Goal: Information Seeking & Learning: Learn about a topic

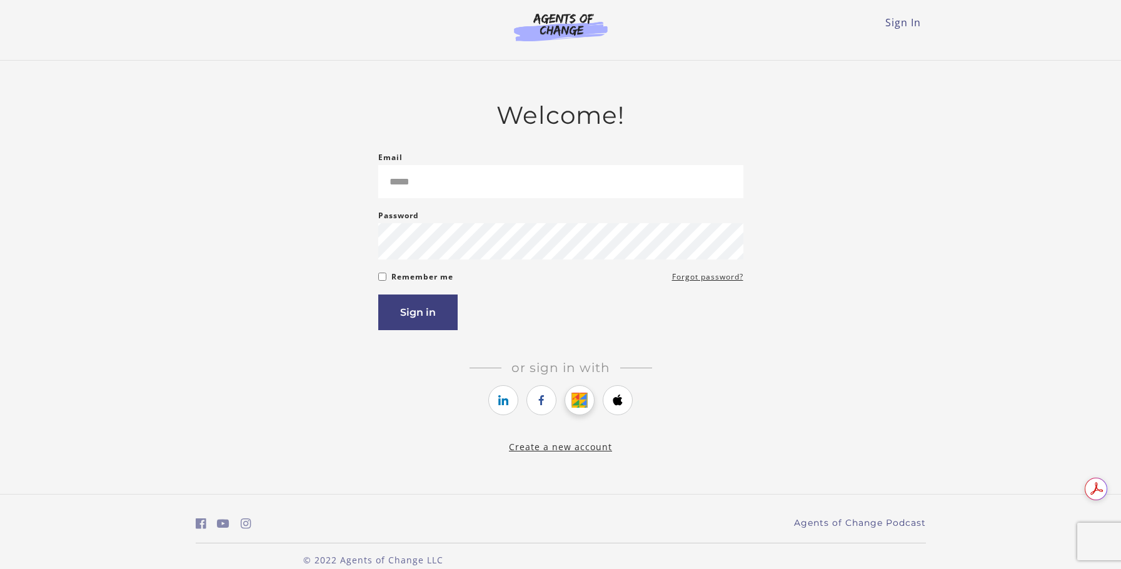
click at [585, 411] on link "https://courses.thinkific.com/users/auth/google?ss%5Breferral%5D=&ss%5Buser_ret…" at bounding box center [579, 400] width 30 height 30
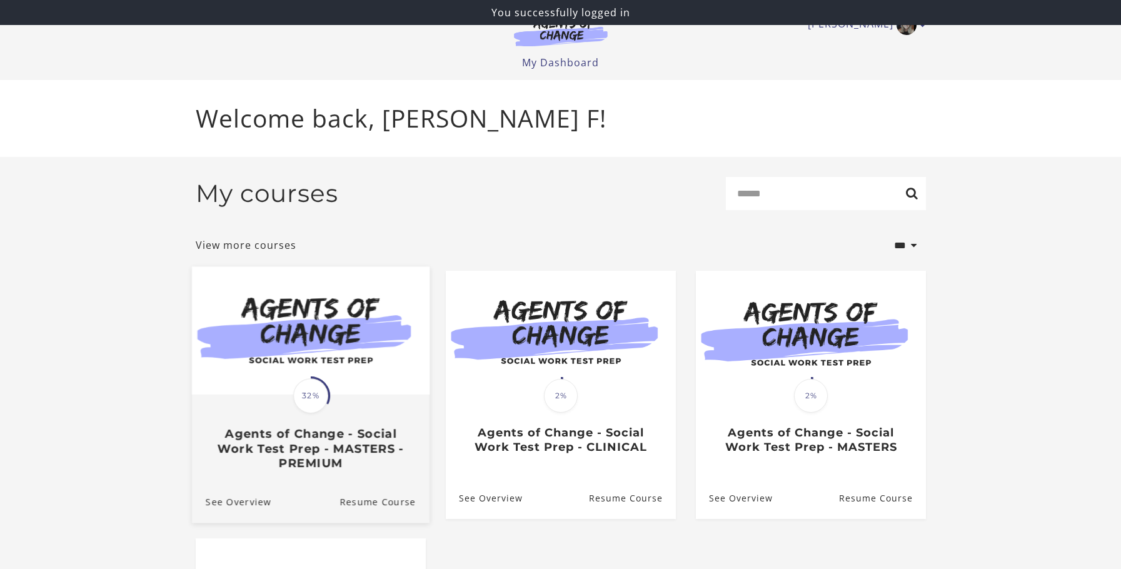
click at [342, 345] on img at bounding box center [309, 330] width 237 height 128
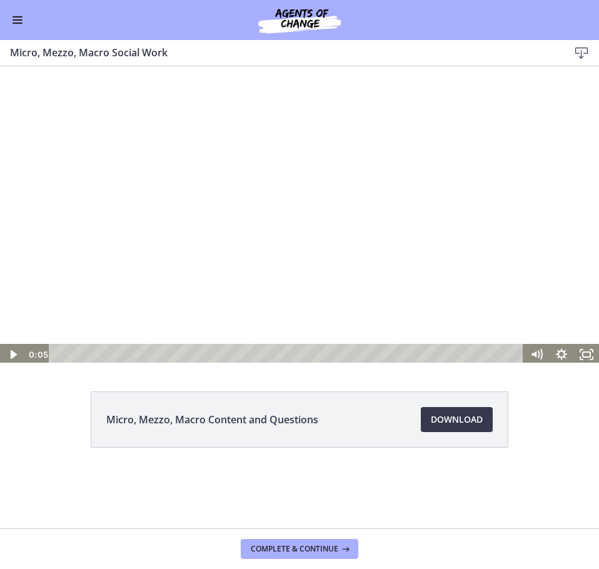
click at [204, 249] on div at bounding box center [299, 214] width 599 height 301
click at [471, 271] on div at bounding box center [299, 214] width 599 height 301
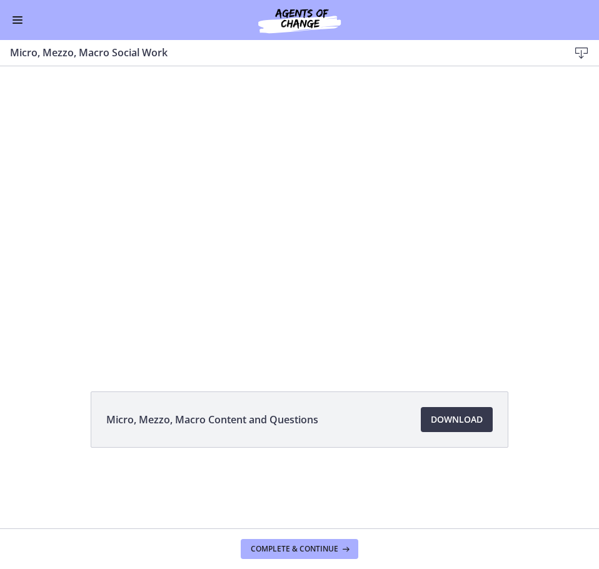
click at [21, 19] on button "Enable menu" at bounding box center [17, 19] width 15 height 15
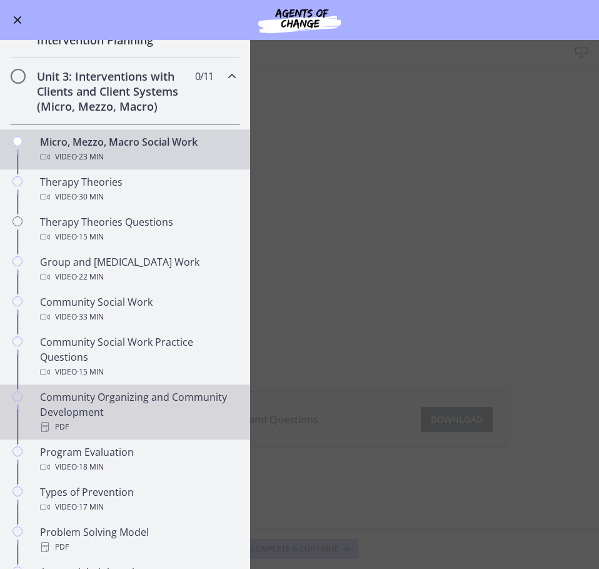
scroll to position [437, 0]
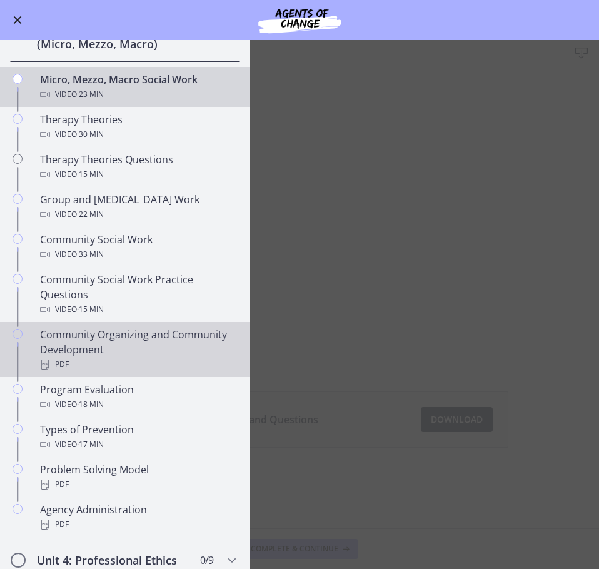
click at [174, 352] on div "Community Organizing and Community Development PDF" at bounding box center [137, 349] width 195 height 45
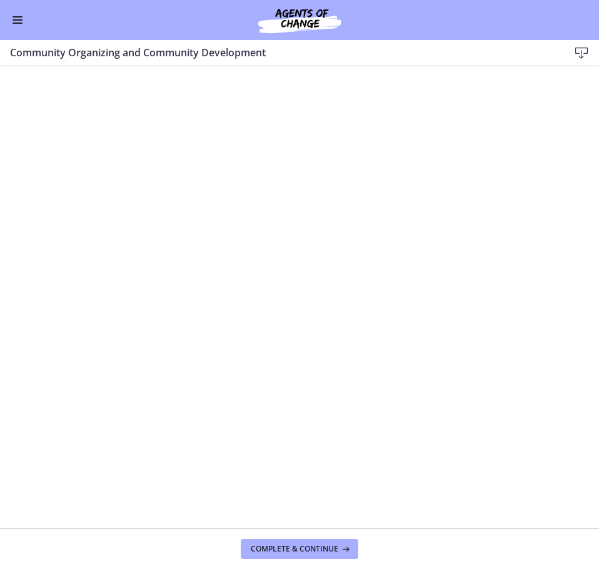
click at [8, 12] on div "Go to Dashboard" at bounding box center [299, 20] width 599 height 40
click at [18, 18] on button "Enable menu" at bounding box center [17, 19] width 15 height 15
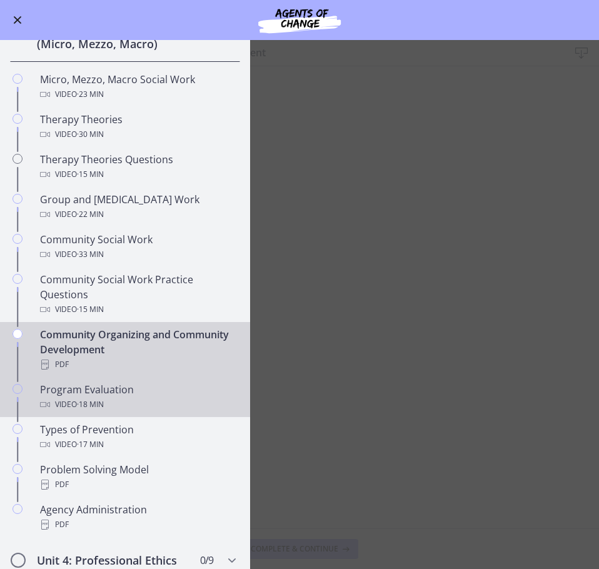
click at [129, 397] on div "Video · 18 min" at bounding box center [137, 404] width 195 height 15
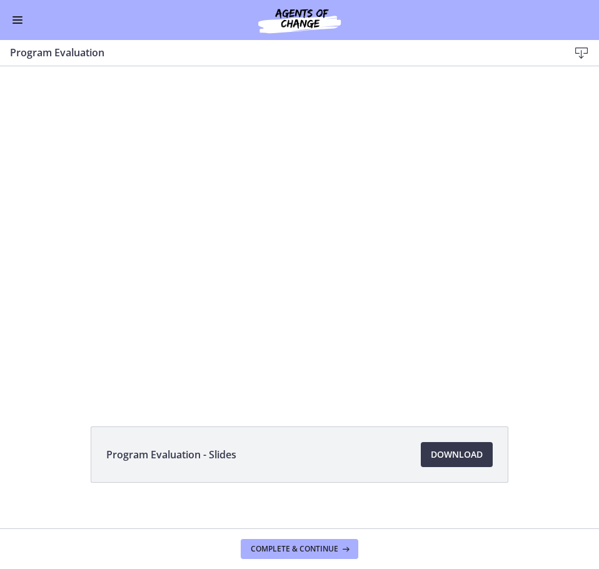
click at [295, 264] on div at bounding box center [299, 231] width 589 height 331
click at [477, 457] on span "Download Opens in a new window" at bounding box center [457, 454] width 52 height 15
drag, startPoint x: 20, startPoint y: 17, endPoint x: 36, endPoint y: 45, distance: 31.9
click at [21, 17] on button "Enable menu" at bounding box center [17, 19] width 15 height 15
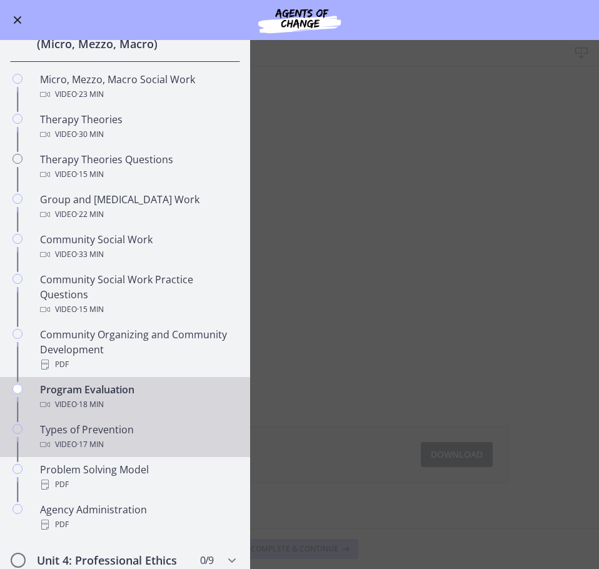
click at [174, 424] on div "Types of Prevention Video · 17 min" at bounding box center [137, 437] width 195 height 30
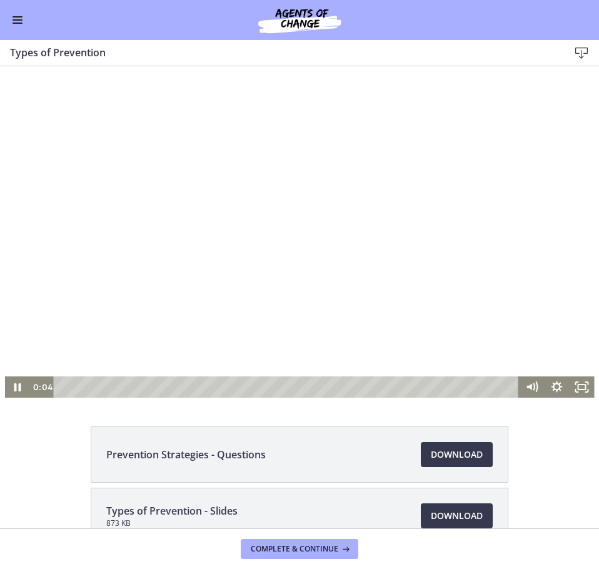
click at [399, 254] on div at bounding box center [299, 231] width 589 height 331
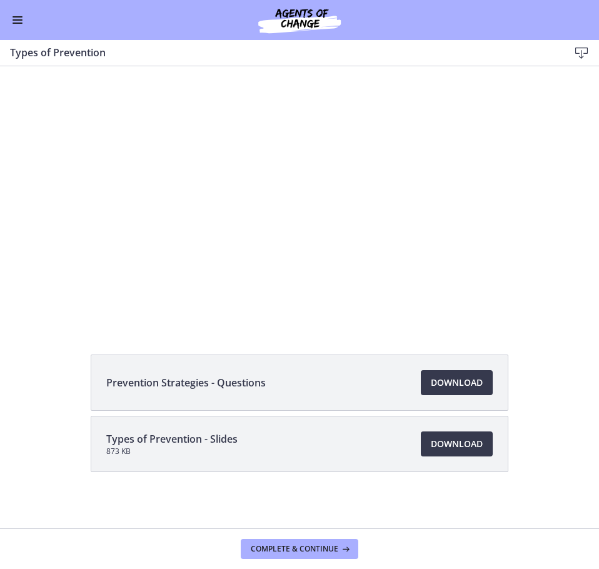
scroll to position [76, 0]
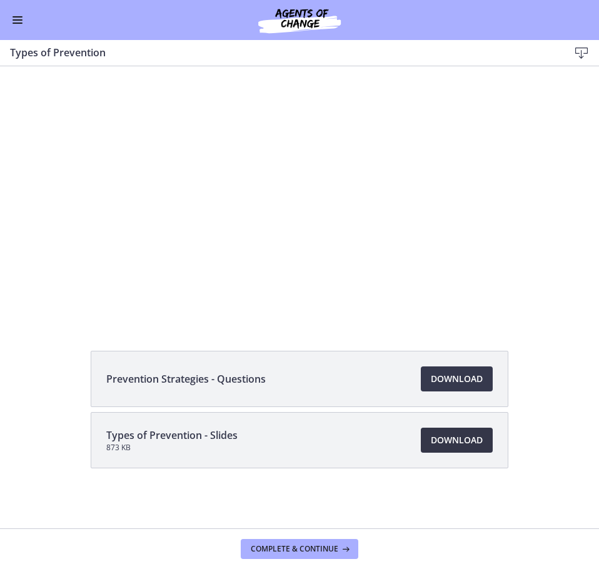
click at [466, 441] on span "Download Opens in a new window" at bounding box center [457, 439] width 52 height 15
click at [440, 380] on span "Download Opens in a new window" at bounding box center [457, 378] width 52 height 15
click at [19, 19] on button "Enable menu" at bounding box center [17, 19] width 15 height 15
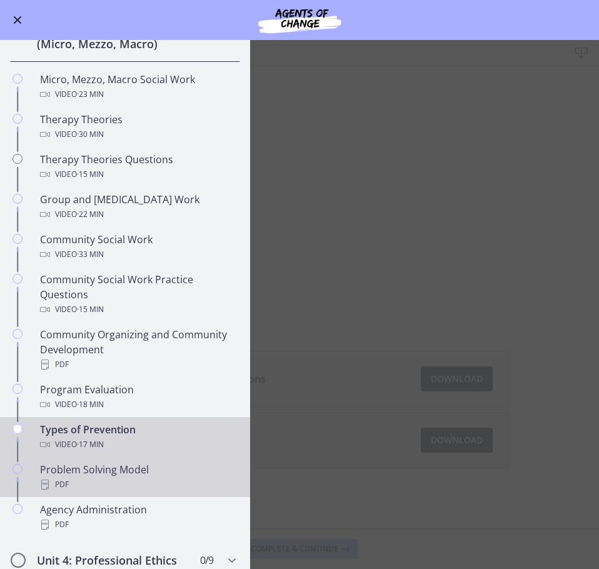
click at [161, 479] on div "PDF" at bounding box center [137, 484] width 195 height 15
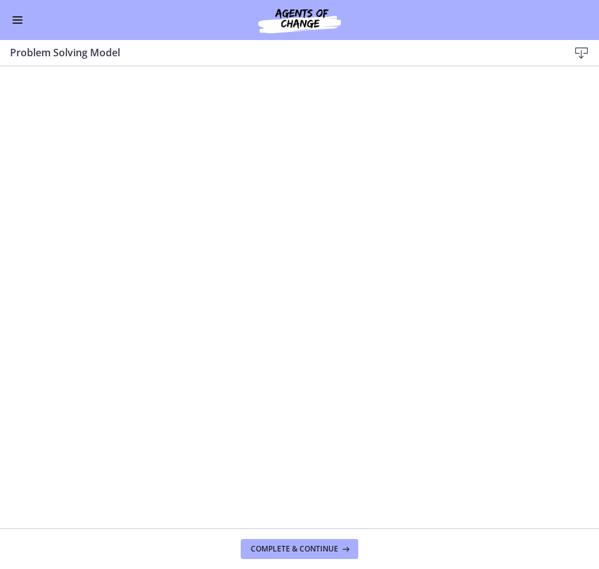
click at [19, 18] on button "Enable menu" at bounding box center [17, 19] width 15 height 15
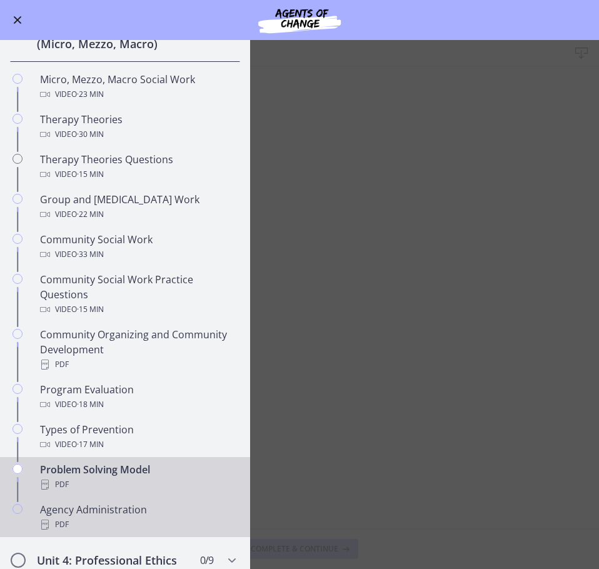
click at [120, 505] on div "Agency Administration PDF" at bounding box center [137, 517] width 195 height 30
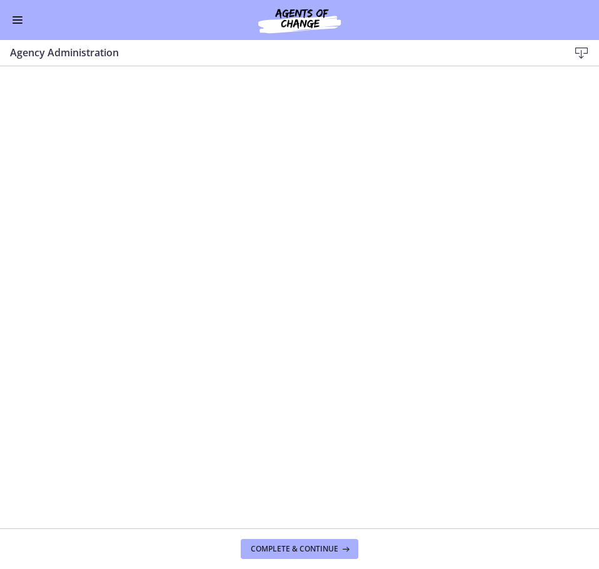
click at [13, 21] on button "Enable menu" at bounding box center [17, 19] width 15 height 15
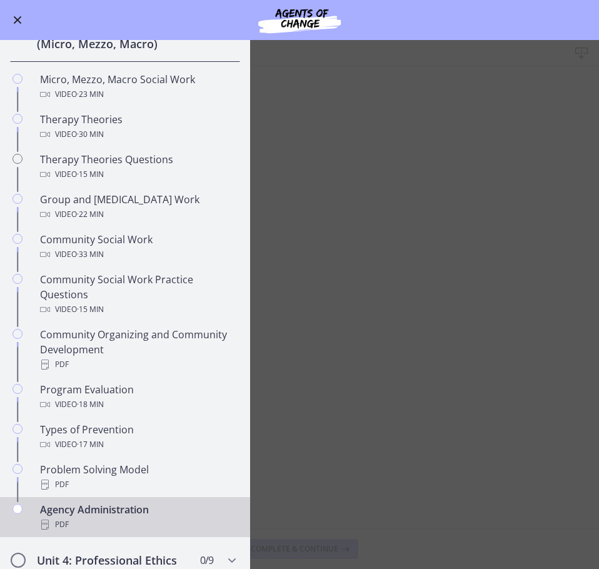
click at [382, 412] on main "Agency Administration Download Enable fullscreen Complete & continue" at bounding box center [299, 304] width 599 height 529
click at [330, 452] on main "Agency Administration Download Enable fullscreen Complete & continue" at bounding box center [299, 304] width 599 height 529
click at [18, 19] on span "Enable menu" at bounding box center [18, 20] width 8 height 8
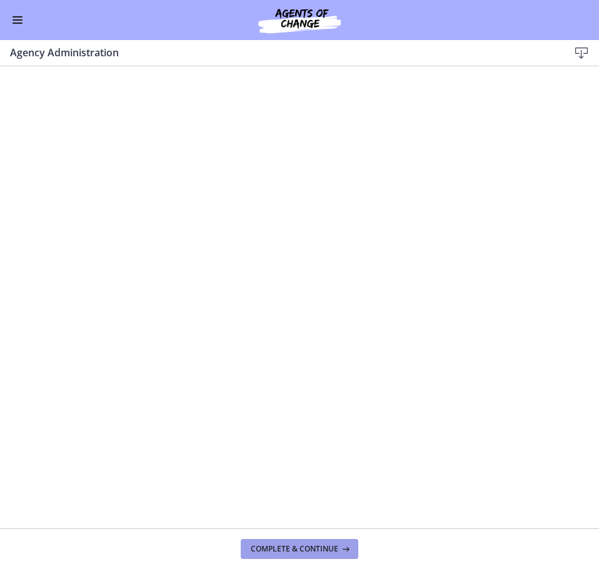
click at [292, 548] on span "Complete & continue" at bounding box center [294, 549] width 87 height 10
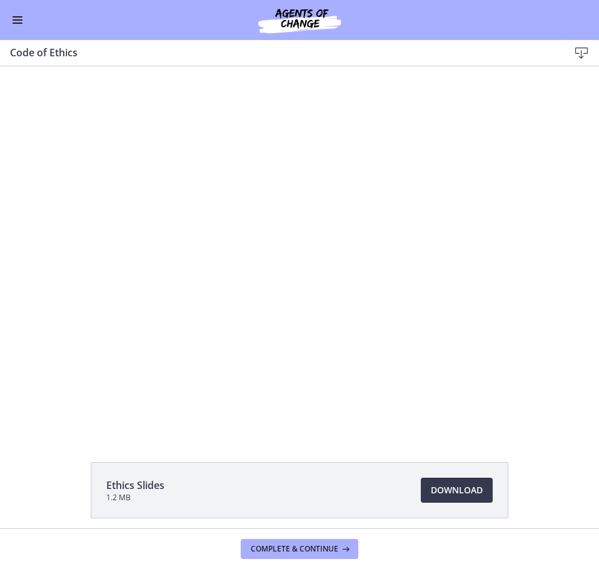
click at [16, 21] on button "Enable menu" at bounding box center [17, 19] width 15 height 15
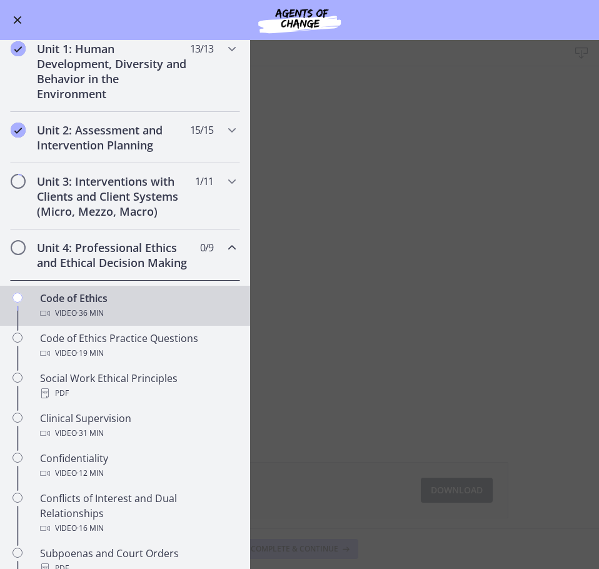
scroll to position [266, 0]
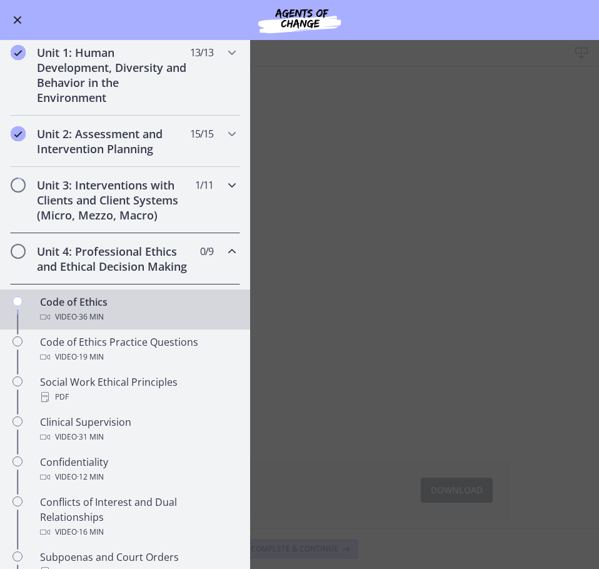
click at [119, 194] on h2 "Unit 3: Interventions with Clients and Client Systems (Micro, Mezzo, Macro)" at bounding box center [113, 199] width 152 height 45
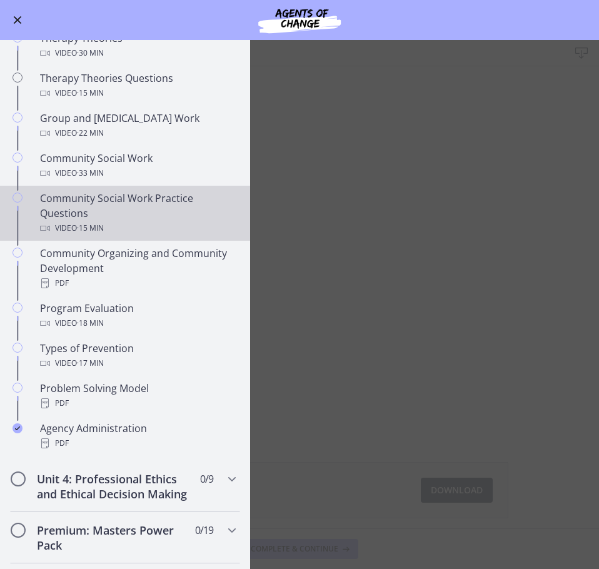
scroll to position [531, 0]
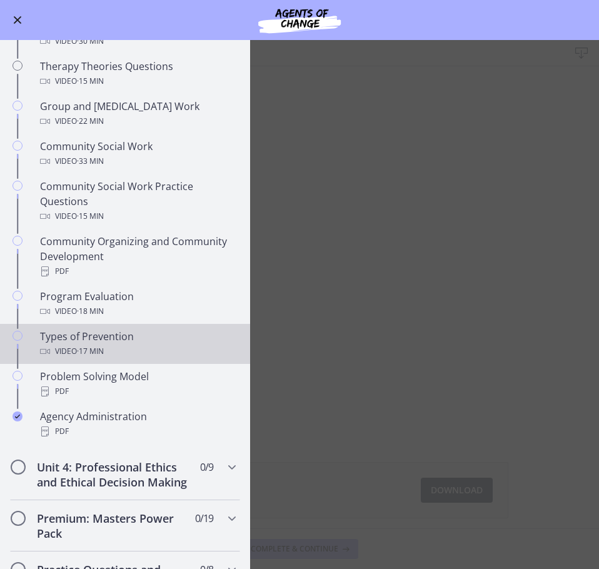
click at [128, 361] on link "Types of Prevention Video · 17 min" at bounding box center [125, 344] width 250 height 40
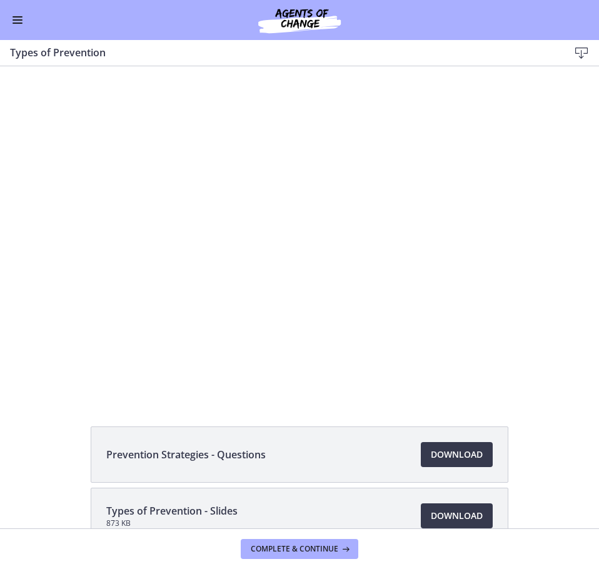
click at [7, 25] on div "Go to Dashboard" at bounding box center [299, 20] width 599 height 40
click at [16, 21] on button "Enable menu" at bounding box center [17, 19] width 15 height 15
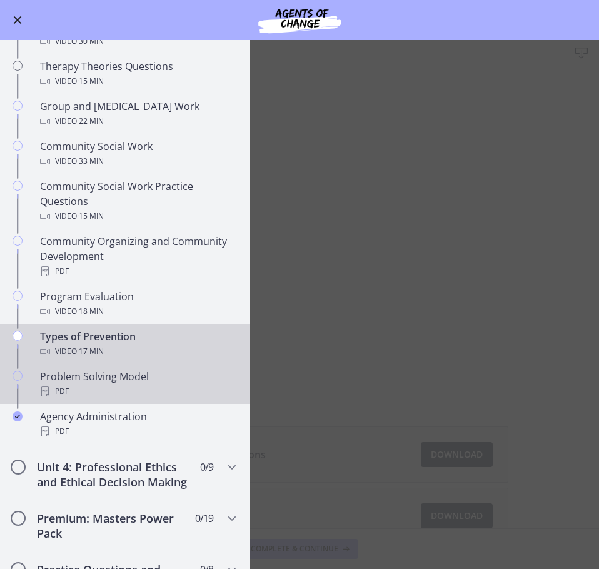
click at [91, 386] on div "PDF" at bounding box center [137, 391] width 195 height 15
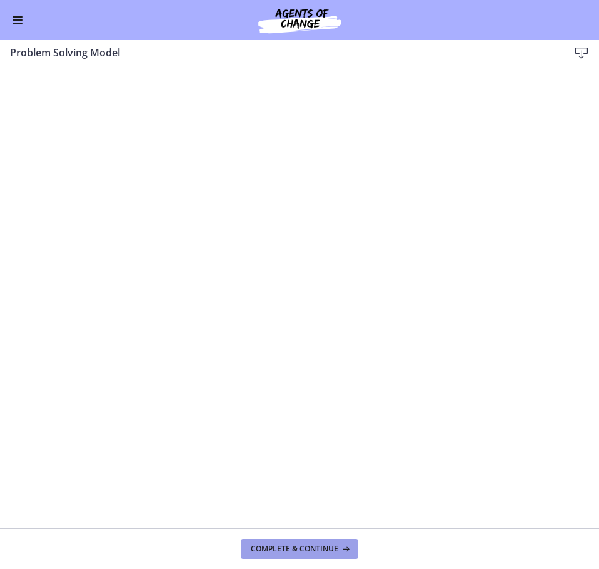
click at [330, 549] on span "Complete & continue" at bounding box center [294, 549] width 87 height 10
click at [14, 26] on button "Enable menu" at bounding box center [17, 19] width 15 height 15
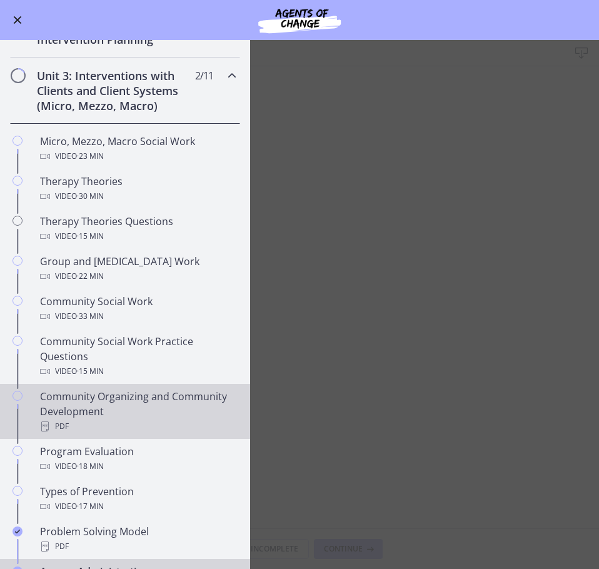
scroll to position [362, 0]
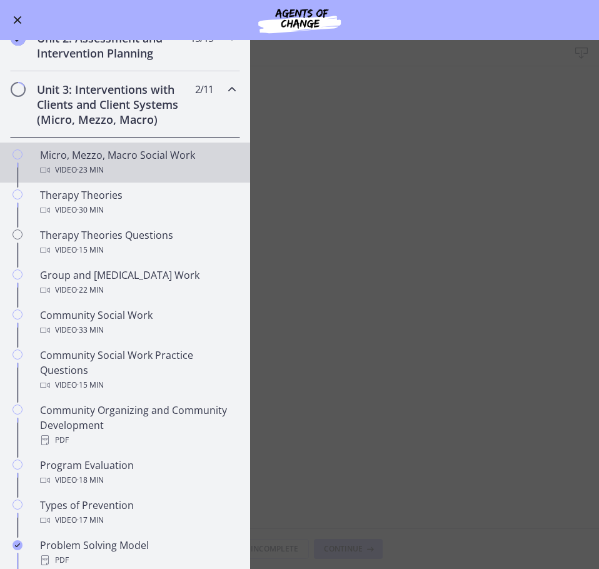
click at [152, 146] on link "Micro, Mezzo, Macro Social Work Video · 23 min" at bounding box center [125, 162] width 250 height 40
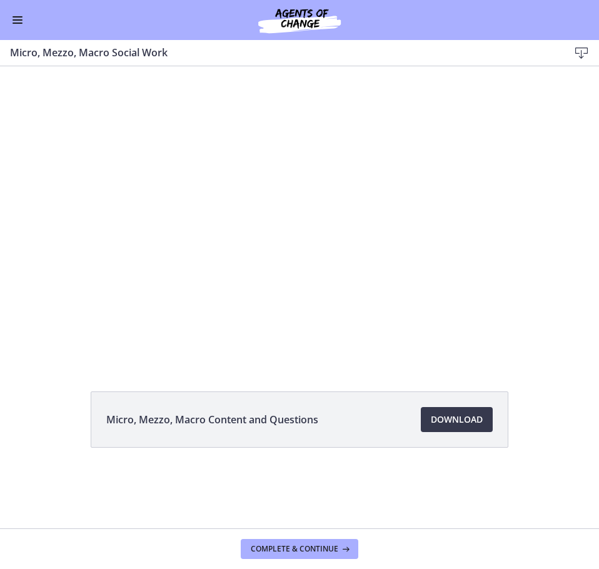
click at [276, 201] on div at bounding box center [299, 214] width 599 height 301
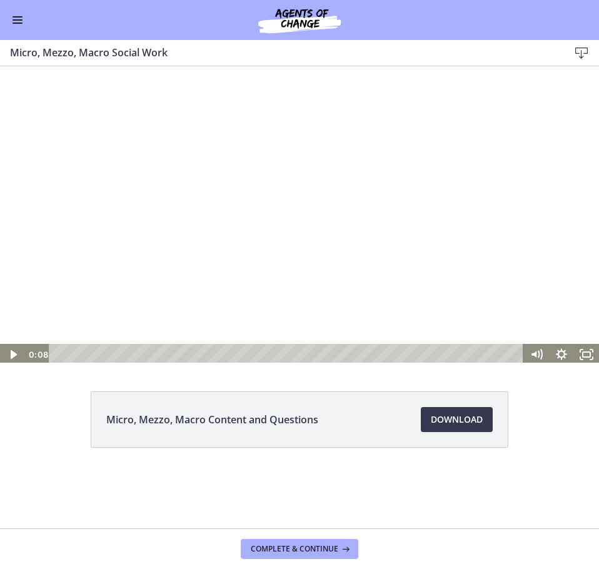
click at [108, 210] on div at bounding box center [299, 214] width 599 height 301
click at [88, 281] on div at bounding box center [299, 214] width 599 height 301
